Goal: Task Accomplishment & Management: Understand process/instructions

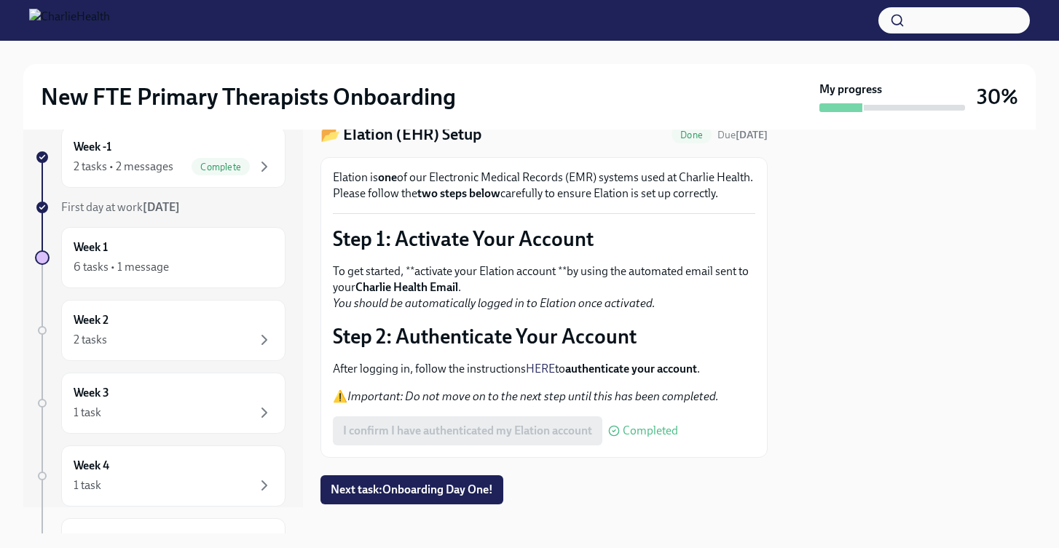
scroll to position [92, 0]
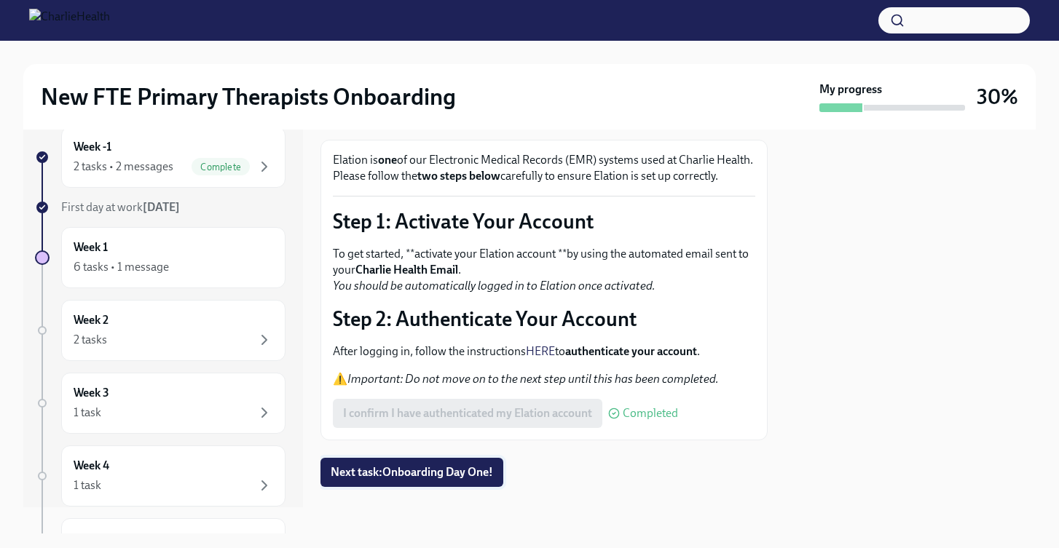
click at [373, 473] on span "Next task : Onboarding Day One!" at bounding box center [412, 472] width 162 height 15
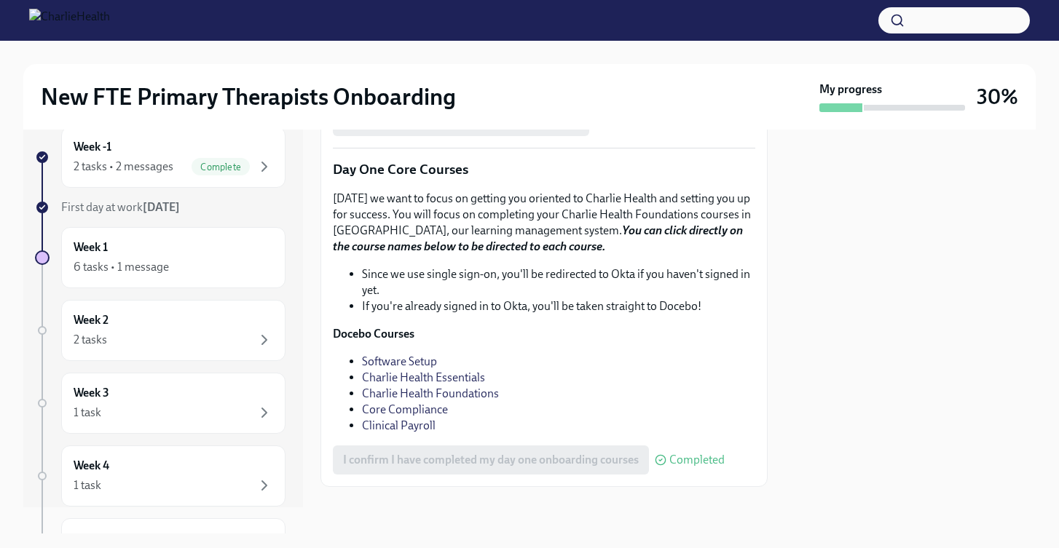
scroll to position [1758, 0]
click at [175, 253] on div "Week 1 6 tasks • 1 message" at bounding box center [174, 258] width 200 height 36
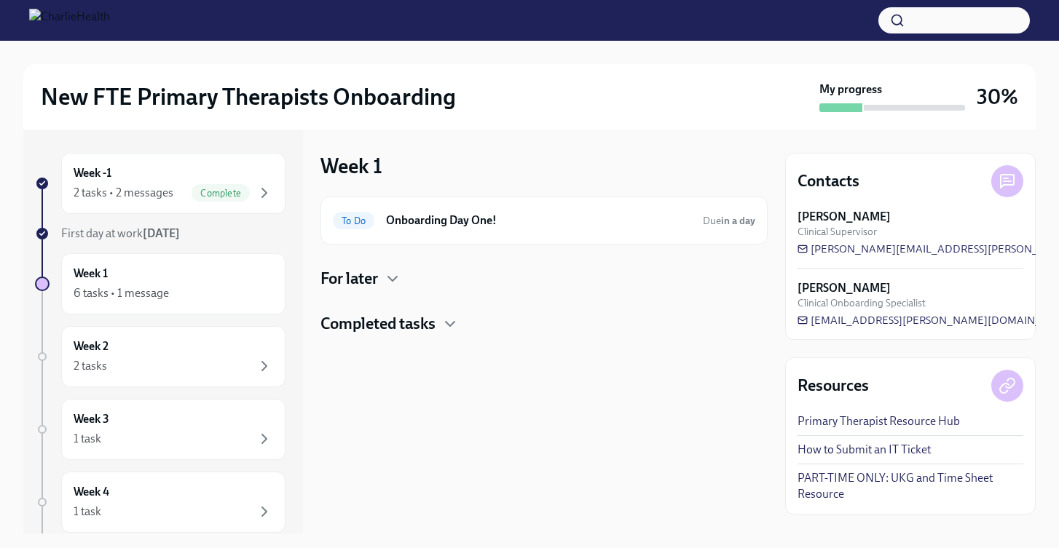
click at [372, 287] on h4 "For later" at bounding box center [349, 279] width 58 height 22
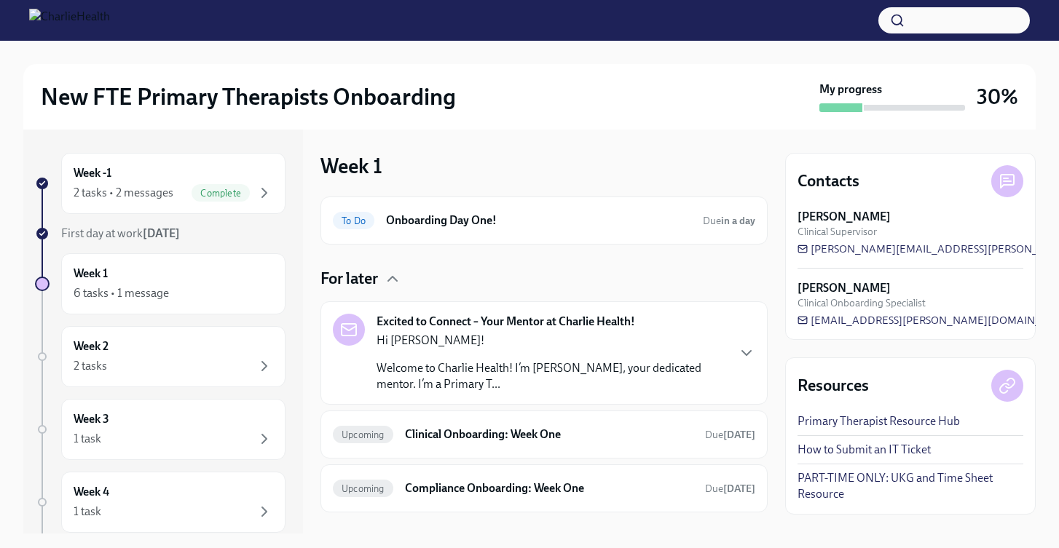
scroll to position [71, 0]
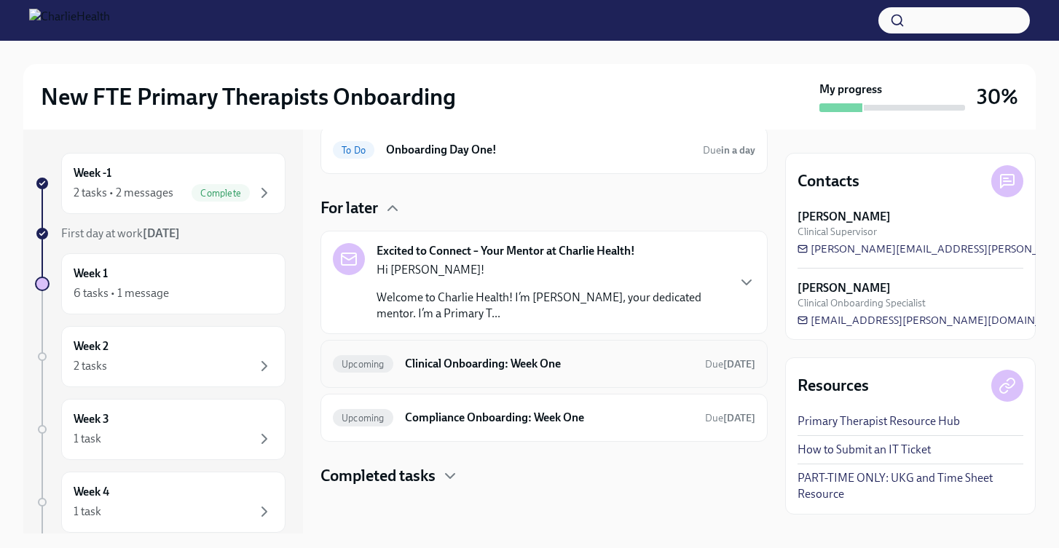
click at [423, 372] on div "Upcoming Clinical Onboarding: Week One Due [DATE]" at bounding box center [544, 363] width 422 height 23
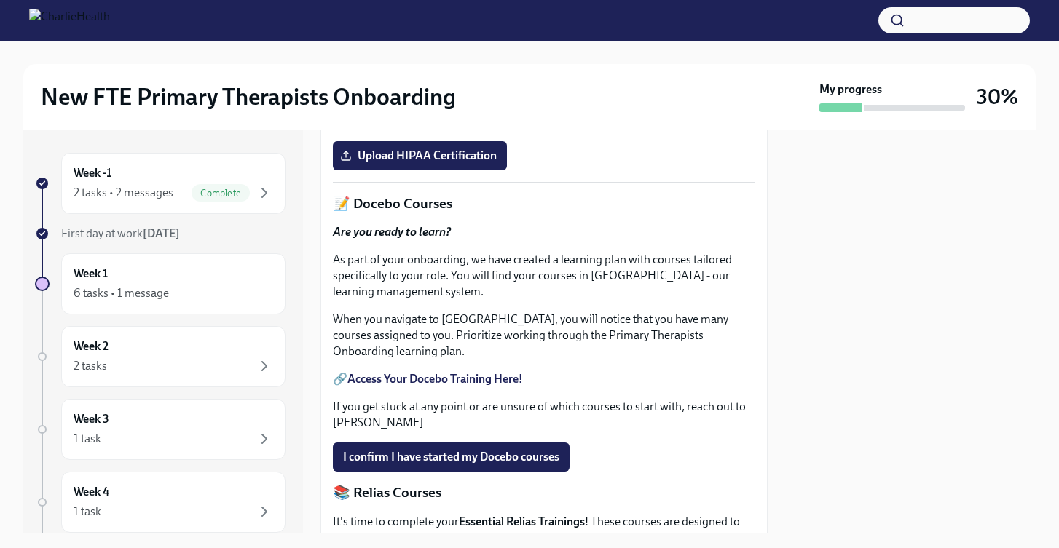
scroll to position [540, 0]
click at [419, 127] on link "HIPAA for Covered Entities" at bounding box center [415, 121] width 137 height 14
